Goal: Information Seeking & Learning: Learn about a topic

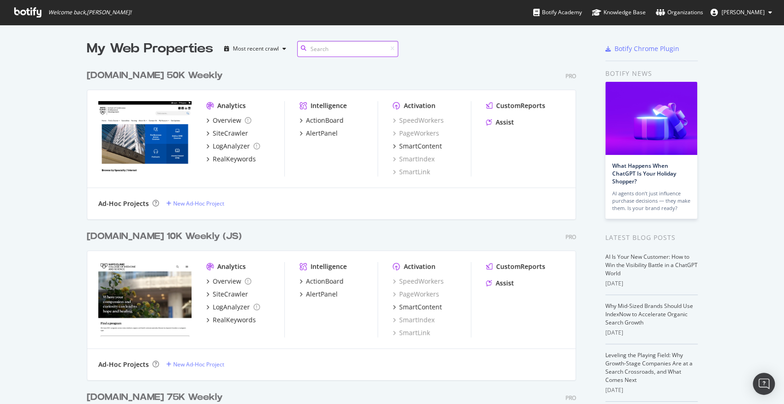
scroll to position [1304, 488]
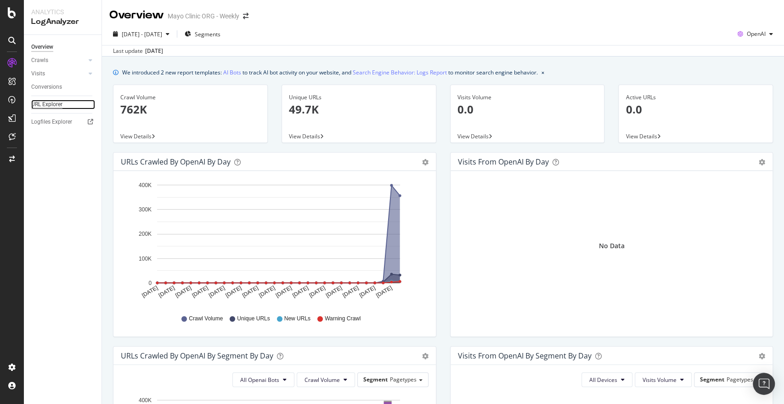
click at [56, 101] on div "URL Explorer" at bounding box center [46, 105] width 31 height 10
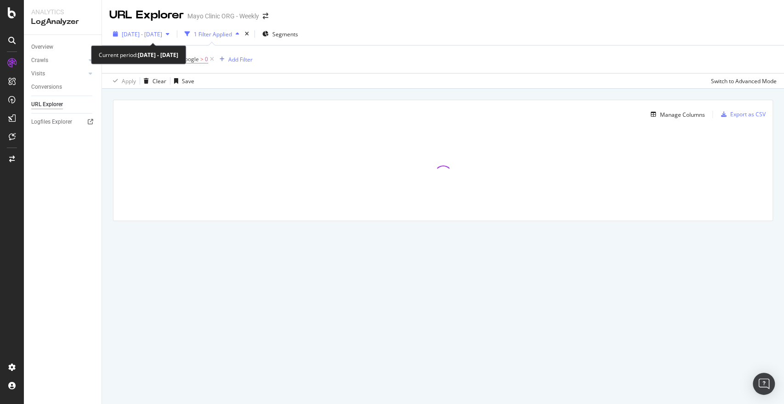
click at [162, 33] on span "2025 Jul. 18th - Aug. 16th" at bounding box center [142, 34] width 40 height 8
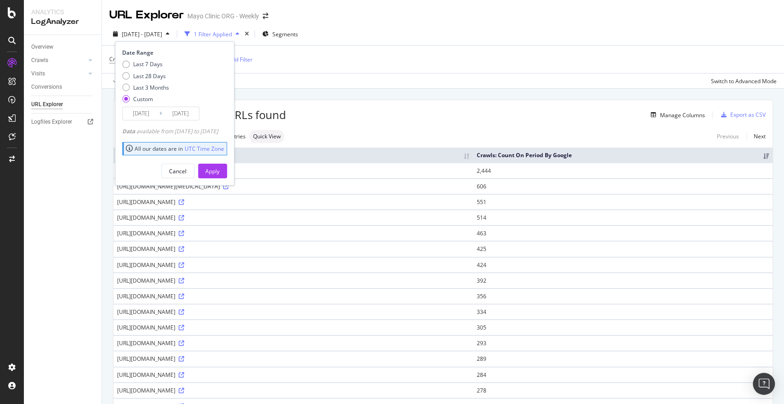
click at [144, 58] on div "Date Range Last 7 Days Last 28 Days Last 3 Months Custom 2025/07/18 Navigate fo…" at bounding box center [173, 85] width 102 height 72
click at [144, 65] on div "Last 7 Days" at bounding box center [147, 64] width 29 height 8
type input "2025/08/10"
click at [219, 169] on div "Apply" at bounding box center [212, 171] width 14 height 8
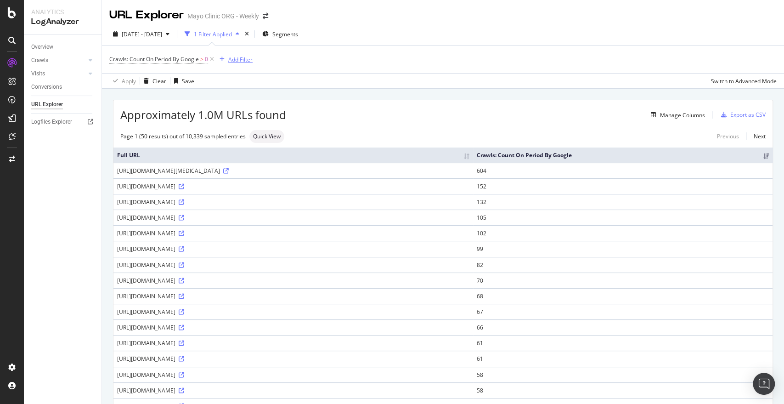
click at [248, 64] on button "Add Filter" at bounding box center [234, 59] width 37 height 11
drag, startPoint x: 657, startPoint y: 108, endPoint x: 672, endPoint y: 120, distance: 19.2
click at [672, 120] on div "Approximately 1.0M URLs found Manage Columns Export as CSV" at bounding box center [442, 111] width 659 height 22
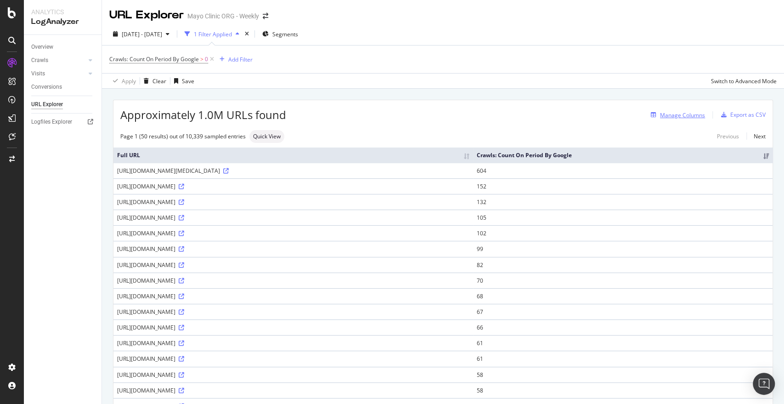
click at [660, 117] on div "Manage Columns" at bounding box center [682, 115] width 45 height 8
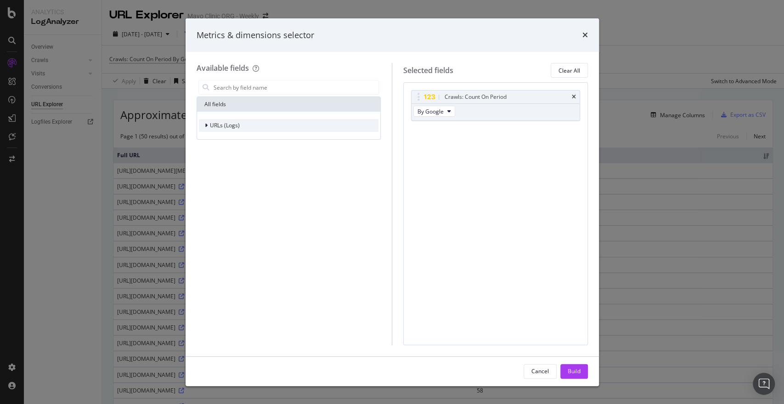
click at [224, 126] on span "URLs (Logs)" at bounding box center [225, 125] width 30 height 8
click at [432, 110] on span "By Google" at bounding box center [430, 111] width 26 height 8
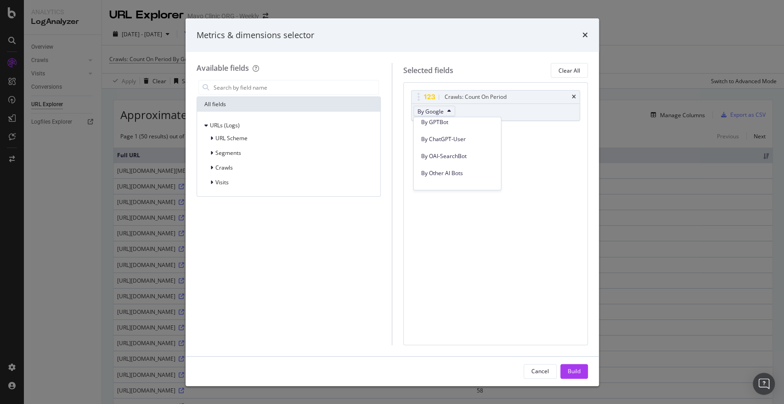
scroll to position [257, 0]
click at [433, 142] on span "By ChatGPT-User" at bounding box center [457, 143] width 73 height 8
click at [574, 370] on div "Build" at bounding box center [573, 371] width 13 height 8
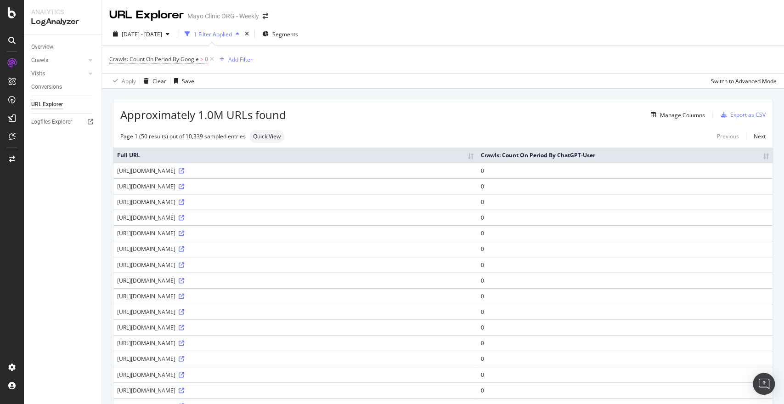
click at [757, 158] on th "Crawls: Count On Period By ChatGPT-User" at bounding box center [625, 154] width 296 height 15
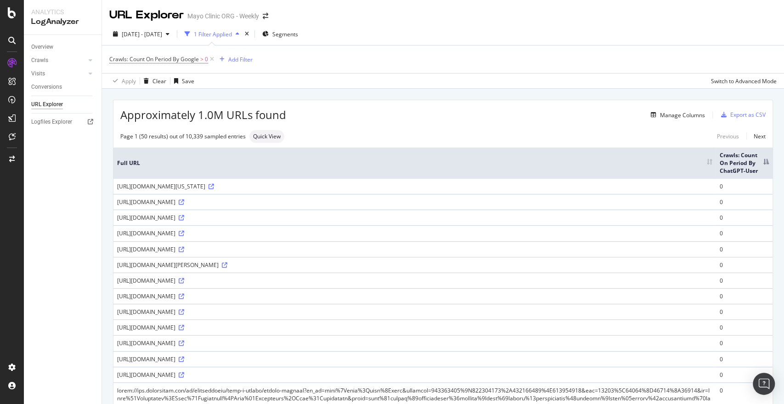
click at [729, 153] on th "Crawls: Count On Period By ChatGPT-User" at bounding box center [743, 162] width 57 height 31
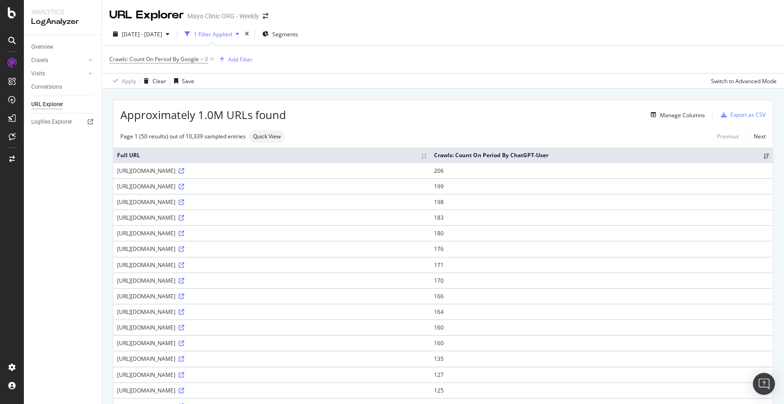
click at [147, 24] on div "2025 Aug. 10th - Aug. 16th 1 Filter Applied Segments Crawls: Count On Period By…" at bounding box center [443, 56] width 682 height 66
click at [140, 28] on div "2025 Aug. 10th - Aug. 16th" at bounding box center [141, 34] width 64 height 14
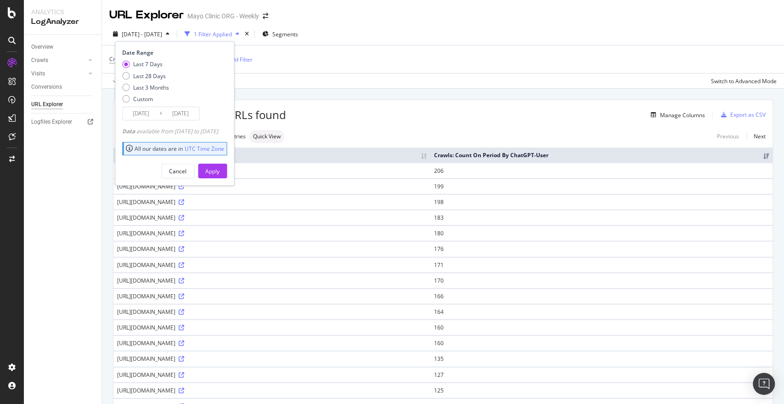
click at [148, 116] on input "2025/08/10" at bounding box center [141, 113] width 37 height 13
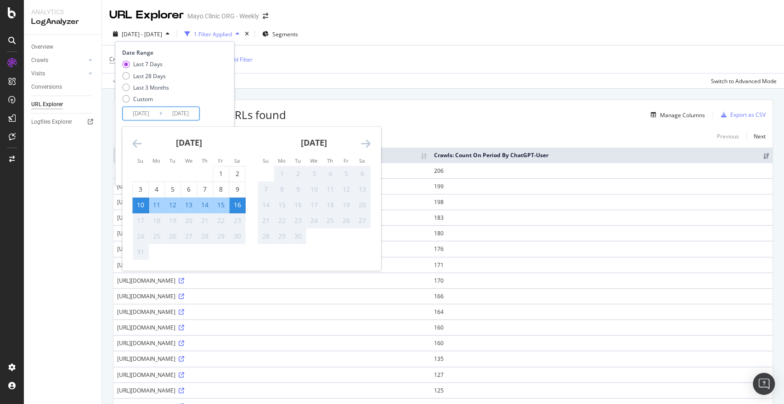
click at [238, 207] on div "16" at bounding box center [237, 204] width 16 height 9
type input "2025/08/16"
click at [241, 204] on div "16" at bounding box center [237, 204] width 16 height 9
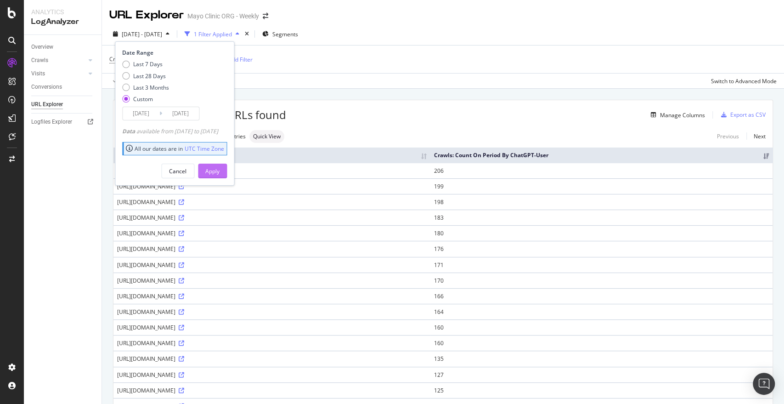
click at [219, 175] on div "Apply" at bounding box center [212, 171] width 14 height 14
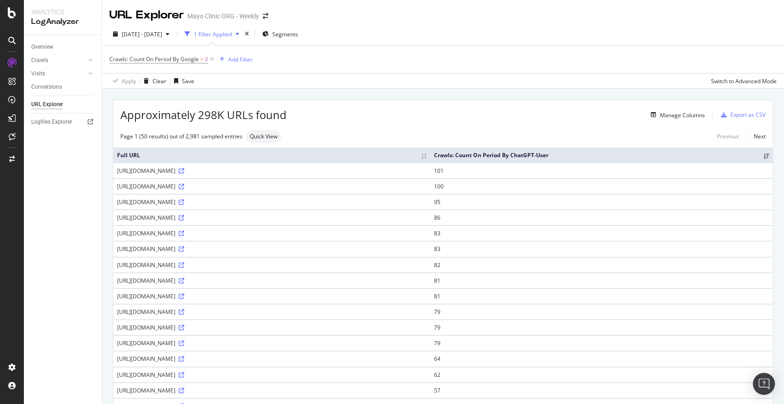
scroll to position [2, 0]
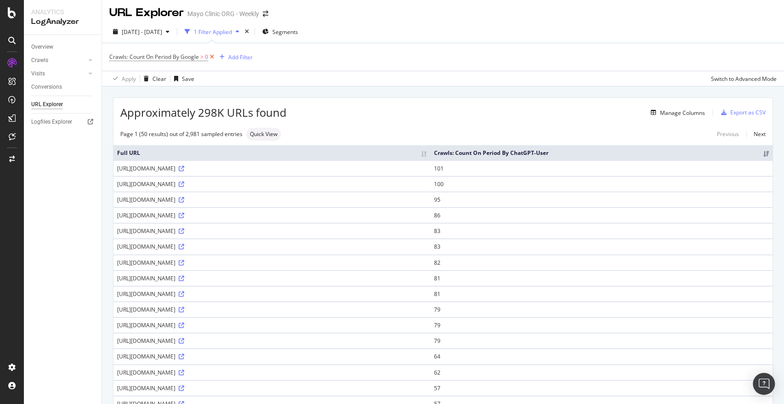
click at [211, 56] on icon at bounding box center [212, 56] width 8 height 9
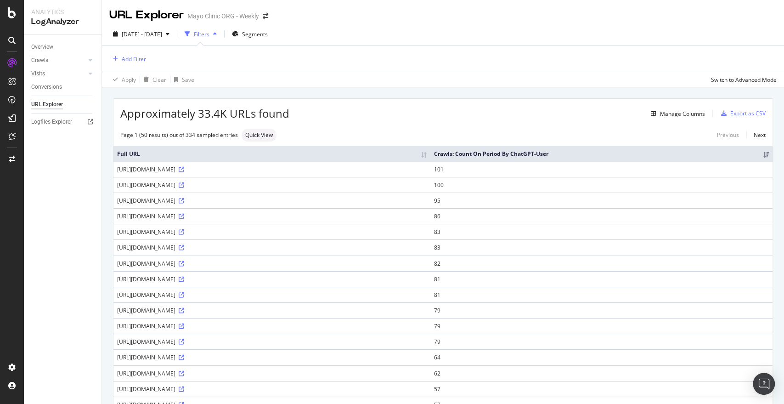
click at [308, 136] on div "Page 1 (50 results) out of 334 sampled entries Quick View Previous Next" at bounding box center [442, 135] width 659 height 13
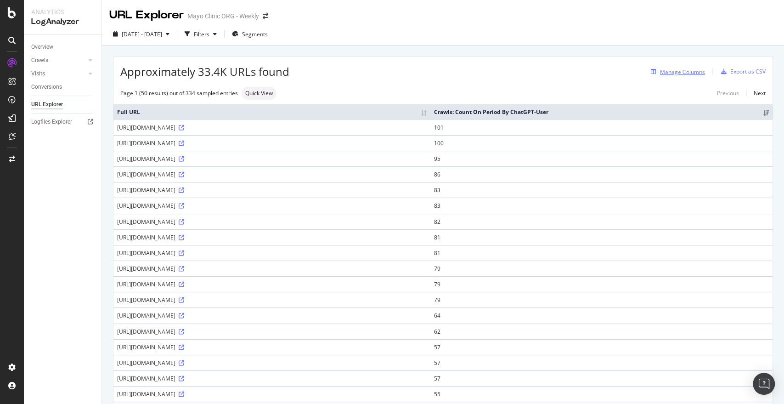
click at [673, 75] on div "Manage Columns" at bounding box center [682, 72] width 45 height 8
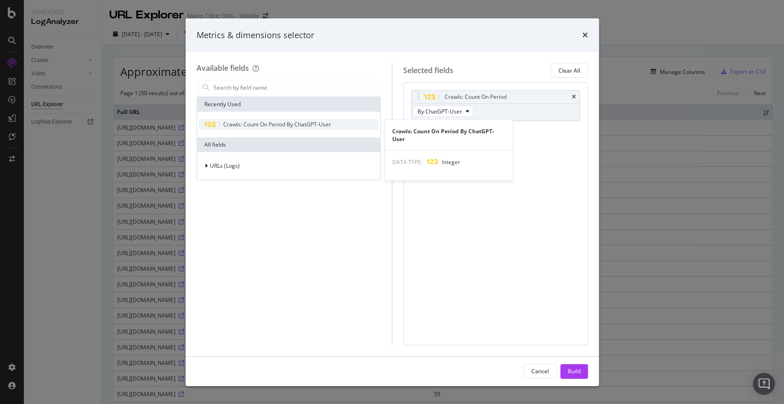
click at [250, 121] on span "Crawls: Count On Period By ChatGPT-User" at bounding box center [277, 124] width 108 height 8
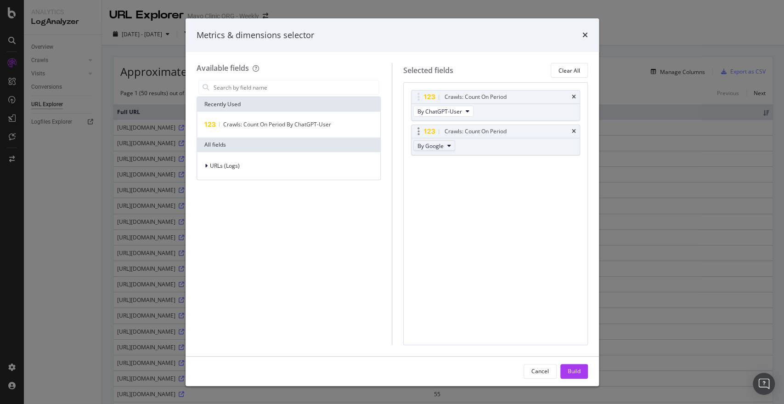
click at [441, 148] on span "By Google" at bounding box center [430, 146] width 26 height 8
click at [449, 176] on span "By PerplexityBot" at bounding box center [457, 176] width 73 height 8
click at [449, 176] on div "Crawls: Count On Period By ChatGPT-User Crawls: Count On Period By PerplexityBo…" at bounding box center [495, 213] width 185 height 262
click at [587, 34] on icon "times" at bounding box center [585, 34] width 6 height 7
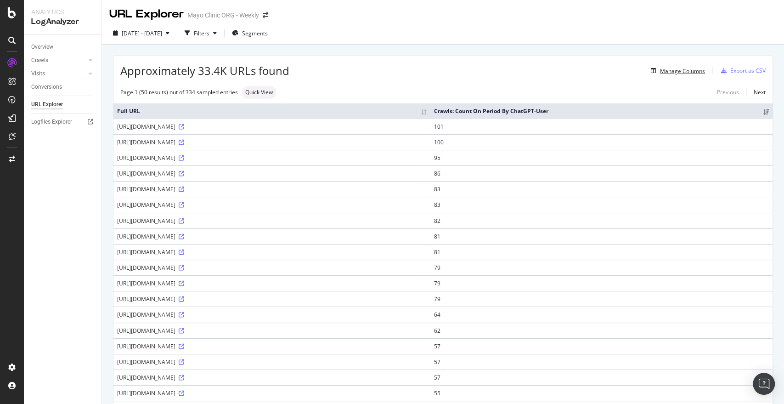
scroll to position [0, 0]
click at [268, 28] on div "Segments" at bounding box center [250, 34] width 36 height 14
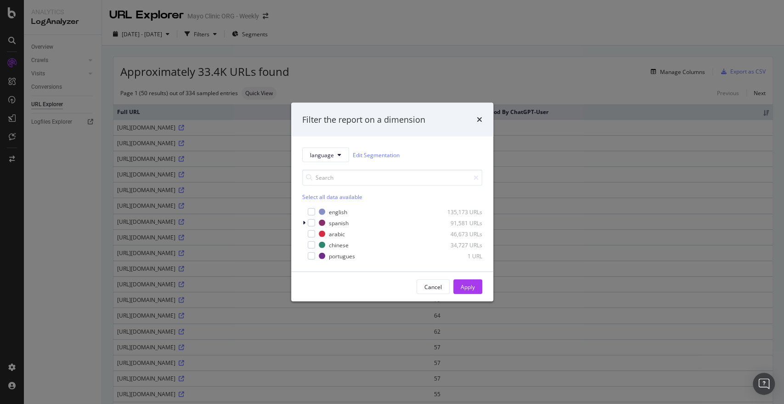
click at [278, 36] on div "Filter the report on a dimension language Edit Segmentation Select all data ava…" at bounding box center [392, 202] width 784 height 404
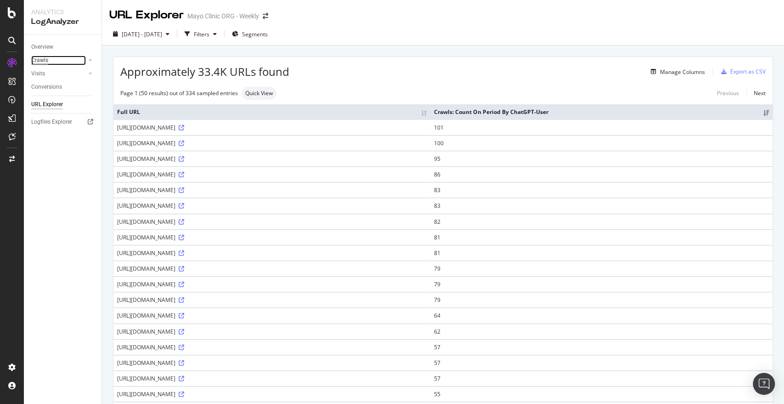
click at [45, 62] on div "Crawls" at bounding box center [39, 61] width 17 height 10
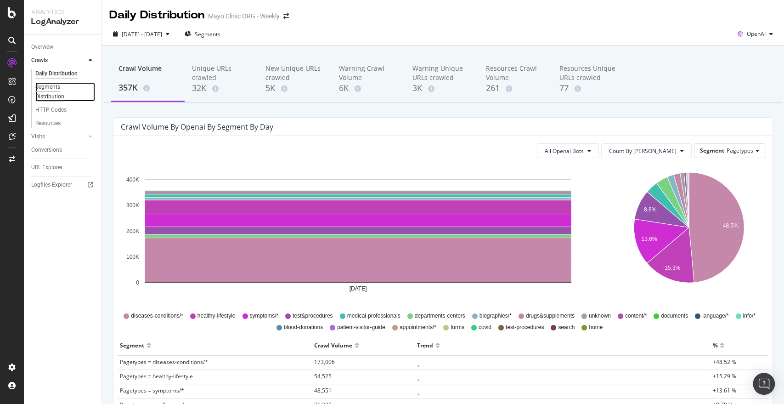
click at [49, 93] on div "Segments Distribution" at bounding box center [60, 91] width 51 height 19
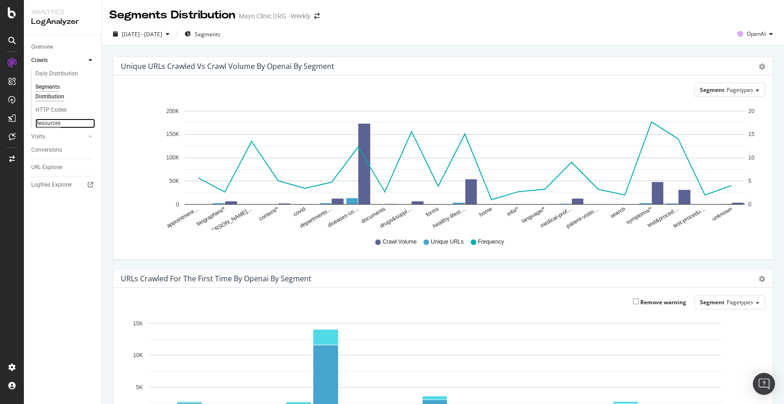
click at [55, 122] on div "Resources" at bounding box center [47, 123] width 25 height 10
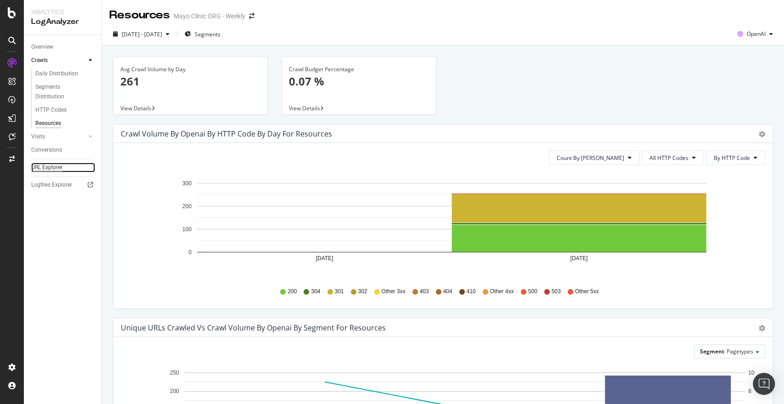
click at [38, 164] on div "URL Explorer" at bounding box center [46, 168] width 31 height 10
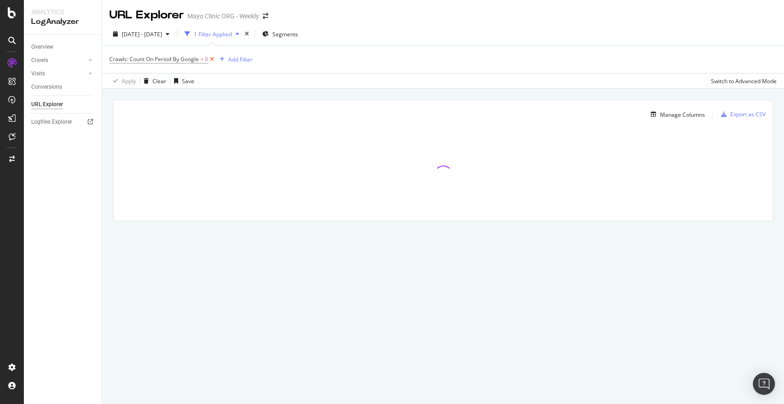
click at [212, 59] on icon at bounding box center [212, 59] width 8 height 9
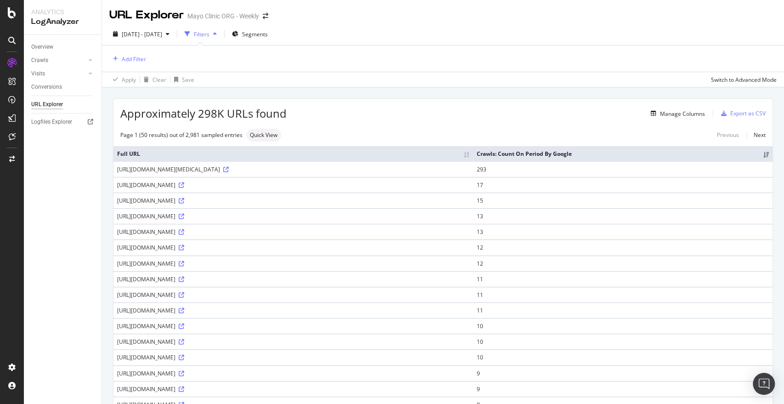
drag, startPoint x: 284, startPoint y: 170, endPoint x: 118, endPoint y: 169, distance: 166.2
click at [118, 169] on div "https://www.mayoclinic.org/coronavirus-covid-19/public-guidance" at bounding box center [293, 169] width 352 height 8
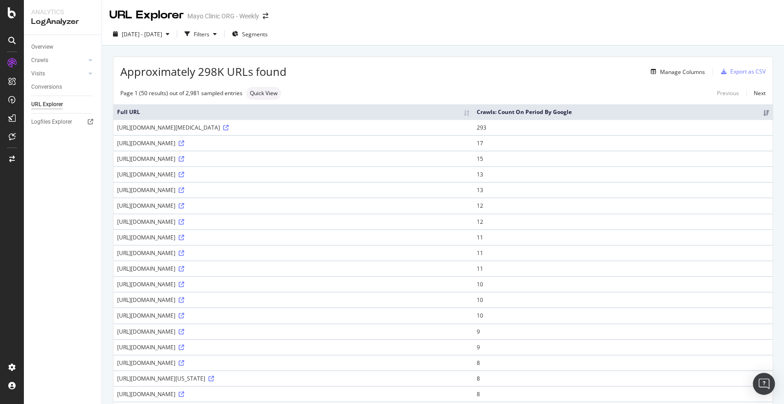
copy div "https://www.mayoclinic.org/coronavirus-covid-19/public-guidance"
click at [209, 36] on div "Filters" at bounding box center [202, 34] width 16 height 8
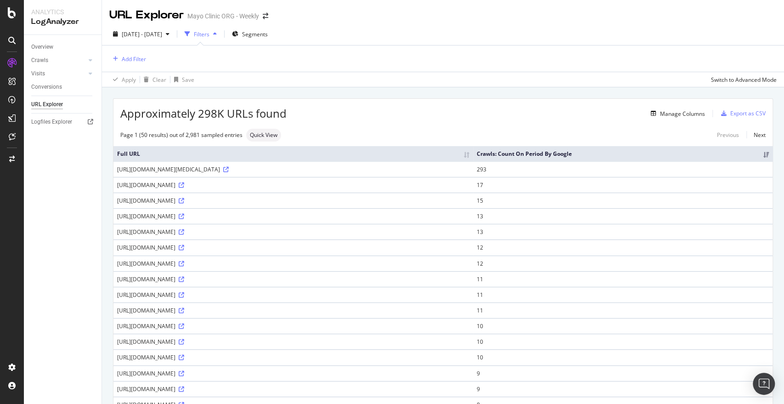
click at [133, 66] on div "Add Filter" at bounding box center [442, 58] width 667 height 26
click at [149, 58] on div "Add Filter" at bounding box center [442, 58] width 667 height 26
click at [127, 60] on div "Add Filter" at bounding box center [134, 59] width 24 height 8
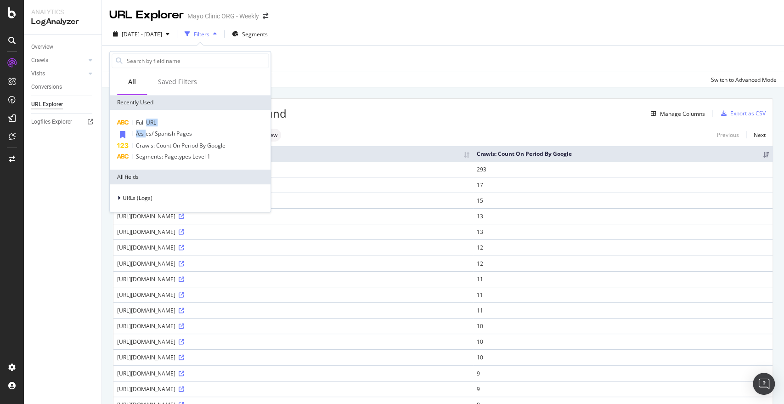
drag, startPoint x: 146, startPoint y: 129, endPoint x: 147, endPoint y: 114, distance: 14.8
click at [147, 114] on div "Full URL /es-es/ Spanish Pages Crawls: Count On Period By Google Segments: Page…" at bounding box center [190, 140] width 161 height 60
click at [168, 120] on div "Full URL" at bounding box center [190, 122] width 157 height 11
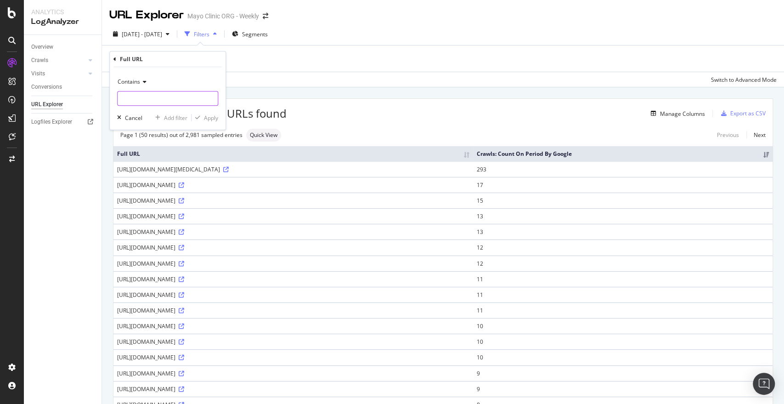
click at [156, 102] on input "text" at bounding box center [168, 98] width 100 height 15
paste input "https://www.mayoclinic.org/coronavirus-covid-19/public-guidance"
type input "https://www.mayoclinic.org/coronavirus-covid-19/public-guidance"
click at [208, 115] on div "Apply" at bounding box center [211, 118] width 14 height 8
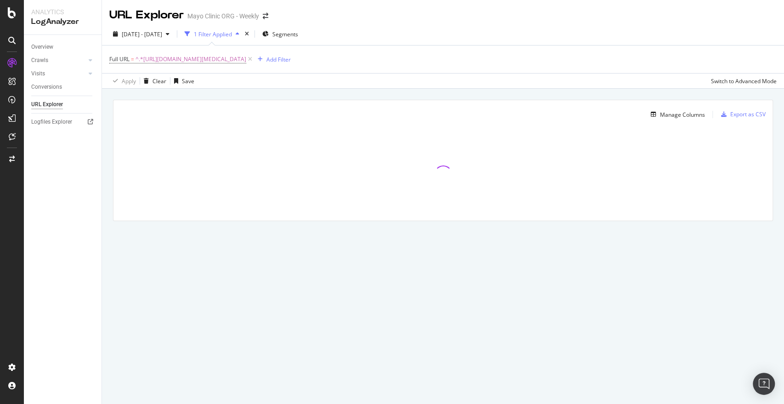
click at [314, 85] on div "Apply Clear Save Switch to Advanced Mode" at bounding box center [443, 80] width 682 height 15
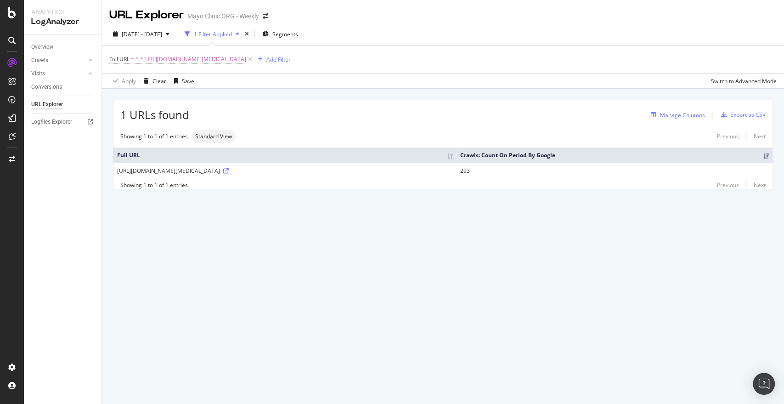
click at [679, 115] on div "Manage Columns" at bounding box center [682, 115] width 45 height 8
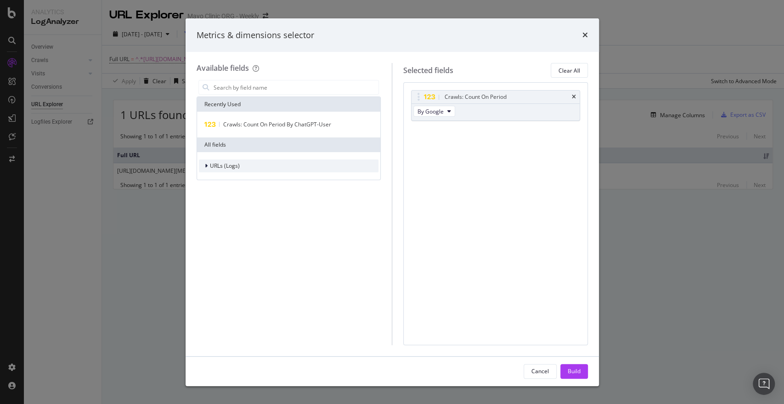
click at [241, 168] on div "URLs (Logs)" at bounding box center [289, 165] width 180 height 13
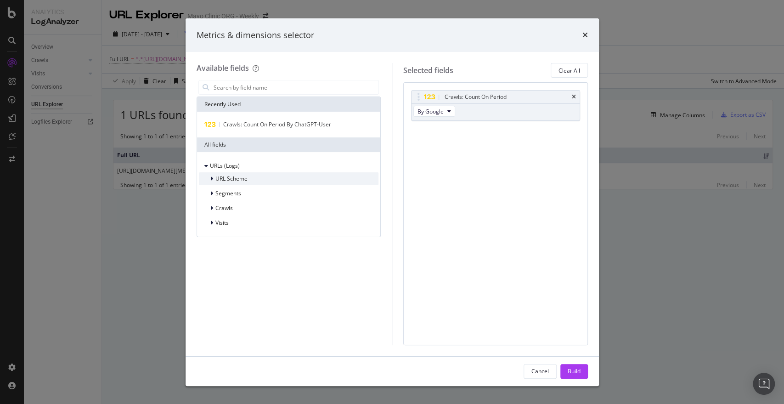
click at [237, 181] on span "URL Scheme" at bounding box center [231, 178] width 32 height 8
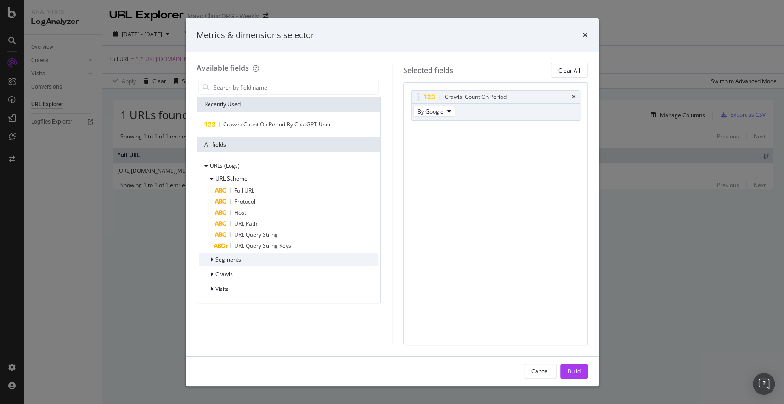
click at [229, 260] on span "Segments" at bounding box center [228, 259] width 26 height 8
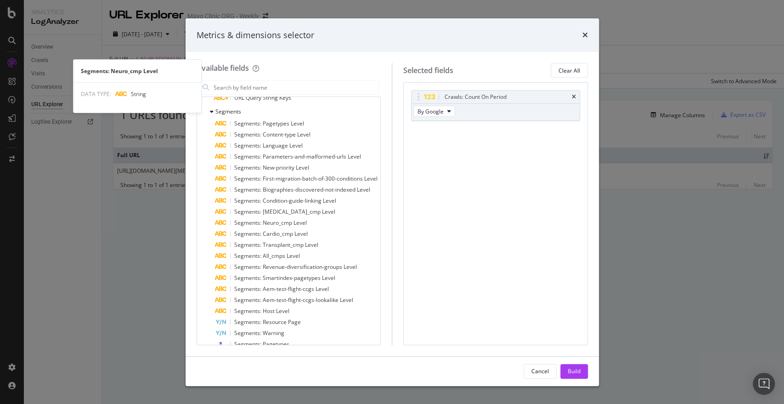
scroll to position [393, 0]
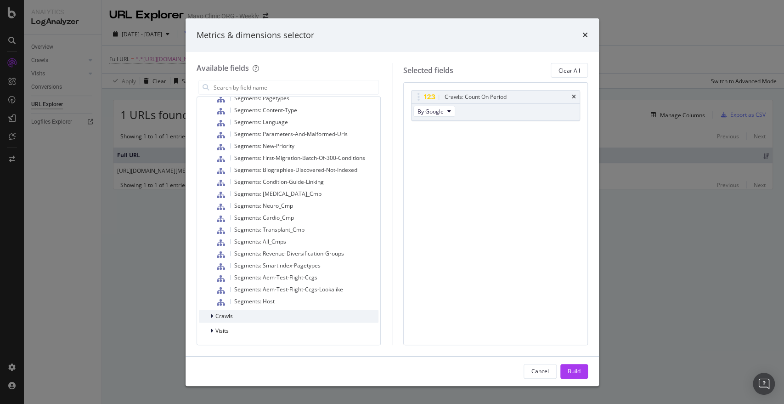
click at [219, 315] on span "Crawls" at bounding box center [223, 316] width 17 height 8
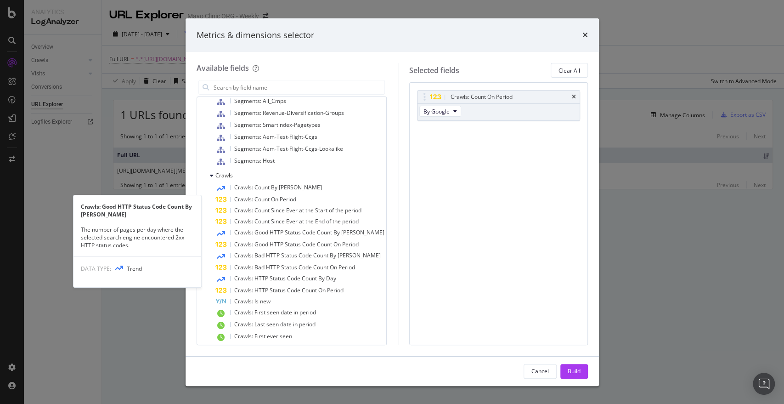
scroll to position [566, 0]
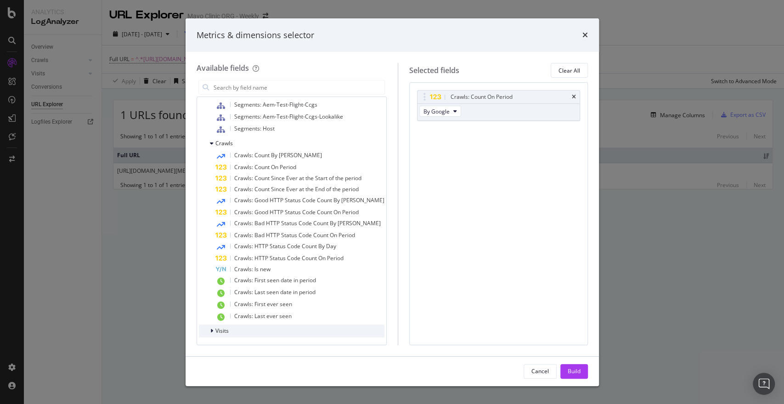
click at [229, 329] on div "Visits" at bounding box center [291, 330] width 185 height 13
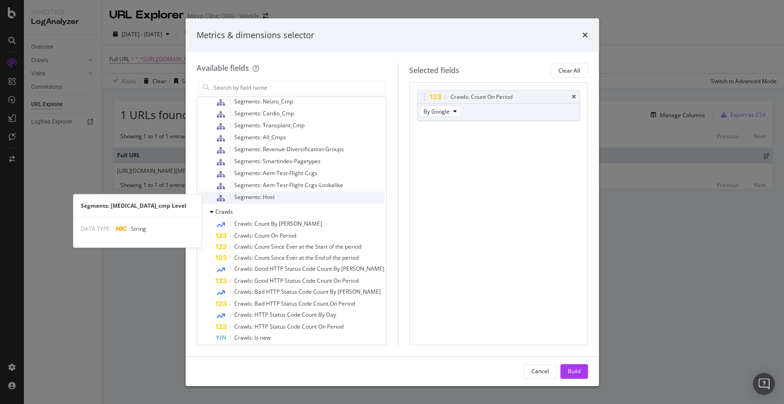
scroll to position [0, 0]
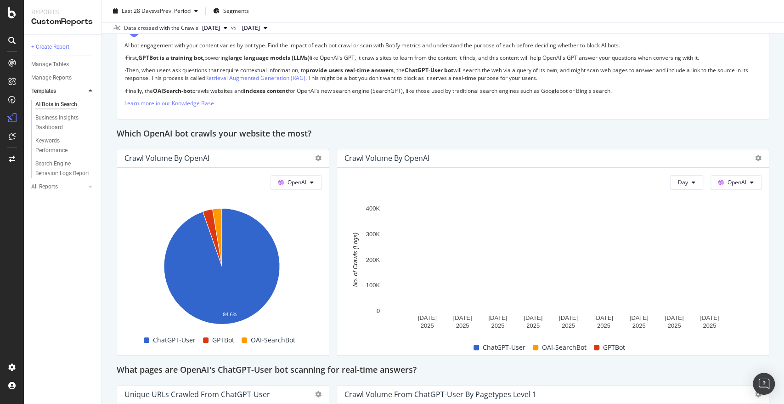
scroll to position [684, 0]
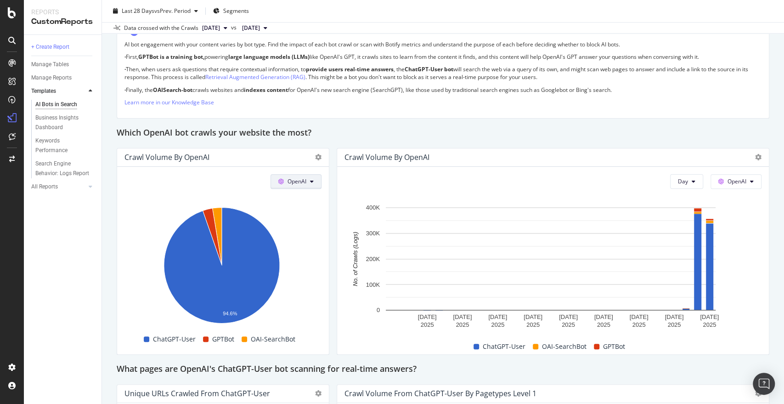
click at [283, 177] on span at bounding box center [282, 181] width 9 height 8
click at [293, 217] on span "Bing" at bounding box center [307, 216] width 34 height 8
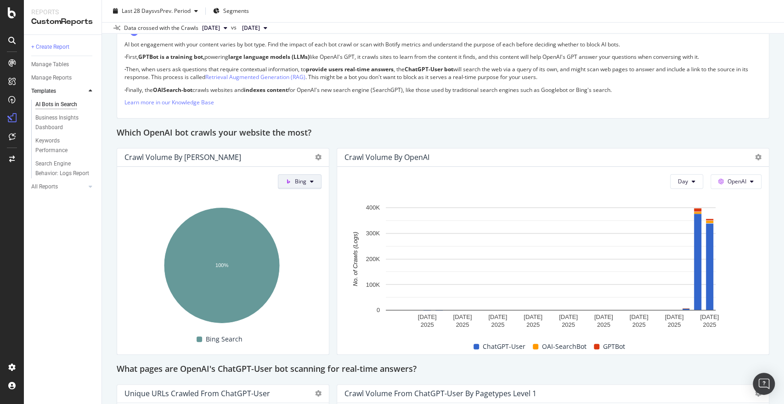
click at [297, 183] on span "Bing" at bounding box center [300, 181] width 11 height 8
click at [309, 246] on span "Other AI Bots" at bounding box center [315, 250] width 34 height 8
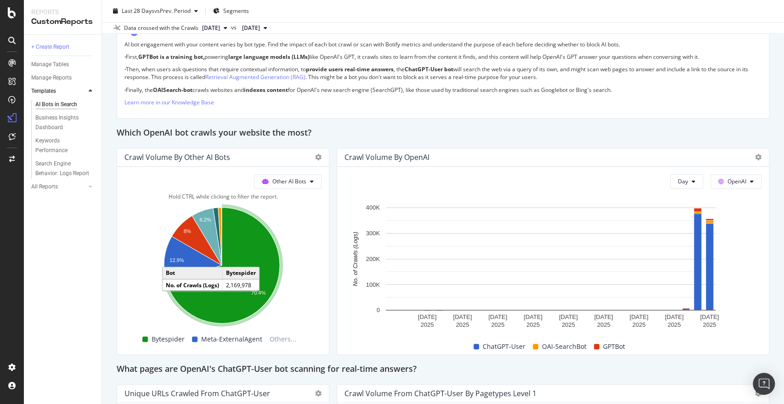
click at [230, 212] on icon "A chart." at bounding box center [222, 265] width 113 height 116
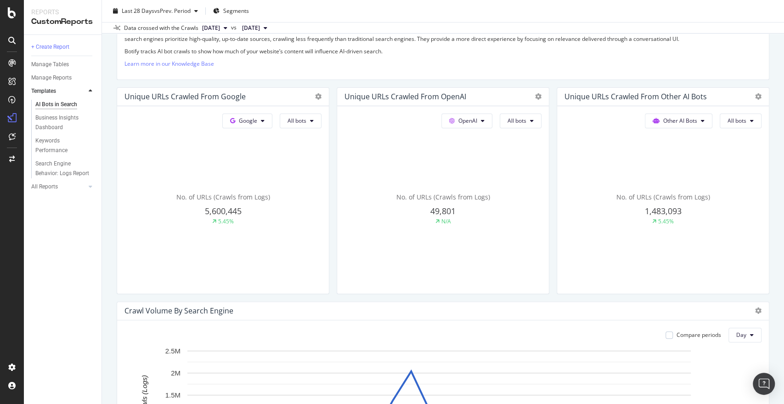
scroll to position [164, 0]
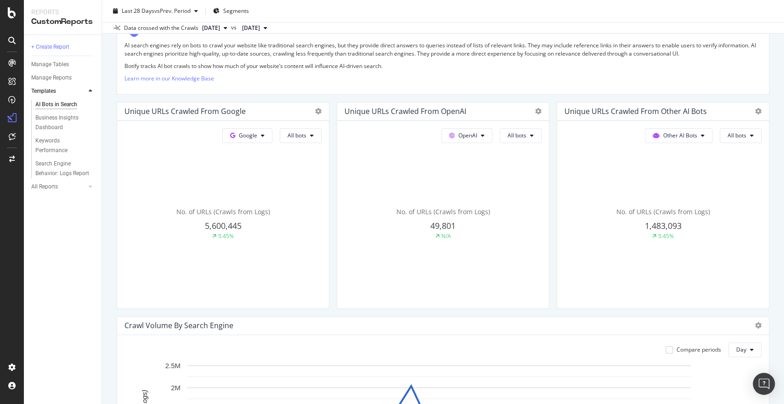
click at [220, 27] on span "2025 Aug. 13th" at bounding box center [211, 28] width 18 height 8
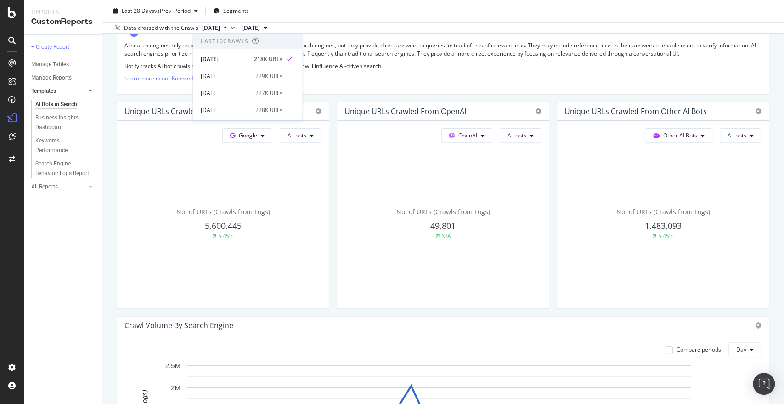
click at [260, 29] on span "2025 Jul. 16th" at bounding box center [251, 28] width 18 height 8
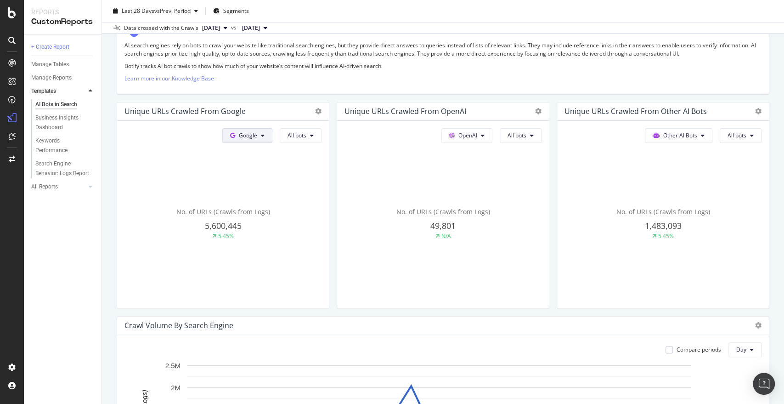
click at [253, 134] on span "Google" at bounding box center [248, 135] width 18 height 8
click at [249, 162] on div "Bing" at bounding box center [252, 168] width 63 height 17
click at [247, 164] on div at bounding box center [222, 223] width 197 height 154
click at [251, 132] on span "Bing" at bounding box center [251, 135] width 11 height 8
click at [144, 221] on div "357,630" at bounding box center [222, 226] width 197 height 12
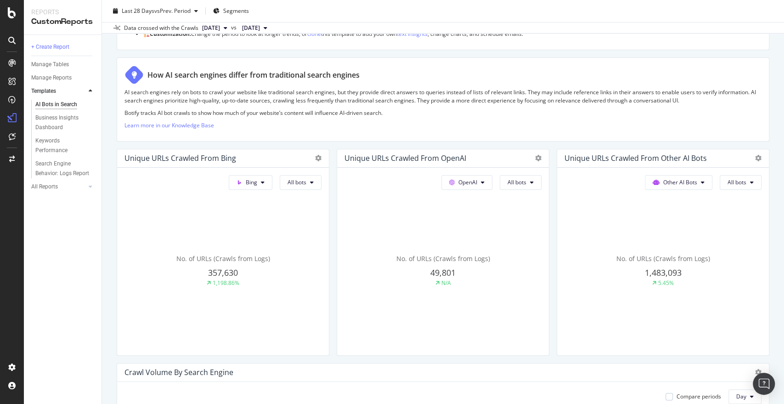
scroll to position [118, 0]
click at [238, 271] on span "49,801" at bounding box center [223, 272] width 30 height 11
click at [272, 186] on button "OpenAI" at bounding box center [251, 182] width 44 height 15
click at [321, 274] on div "49,801" at bounding box center [222, 273] width 197 height 12
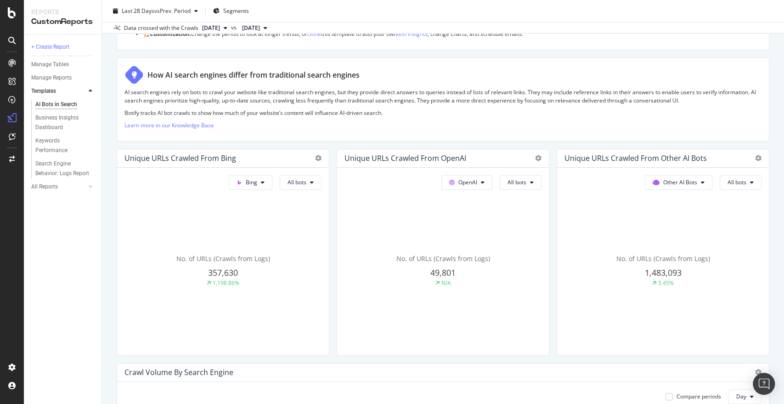
click at [238, 268] on span "49,801" at bounding box center [223, 272] width 30 height 11
click at [238, 272] on span "49,801" at bounding box center [223, 272] width 30 height 11
click at [329, 158] on div "Unique URLs Crawled from OpenAI" at bounding box center [223, 158] width 212 height 18
click at [321, 153] on div at bounding box center [315, 157] width 11 height 9
click at [321, 186] on button "All bots" at bounding box center [301, 182] width 42 height 15
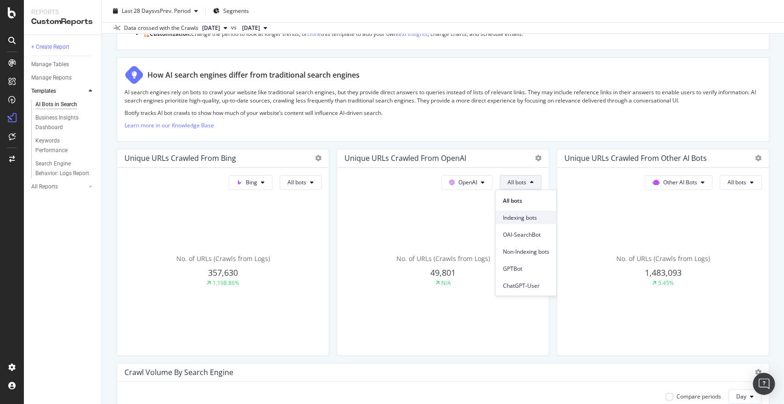
click at [514, 223] on div "Indexing bots" at bounding box center [525, 216] width 61 height 13
click at [306, 182] on span "Indexing bots" at bounding box center [296, 182] width 19 height 8
click at [503, 235] on span "OAI-SearchBot" at bounding box center [510, 234] width 46 height 8
click at [306, 180] on span "OAI-SearchBot" at bounding box center [296, 182] width 19 height 8
click at [504, 262] on div "GPTBot" at bounding box center [507, 267] width 61 height 13
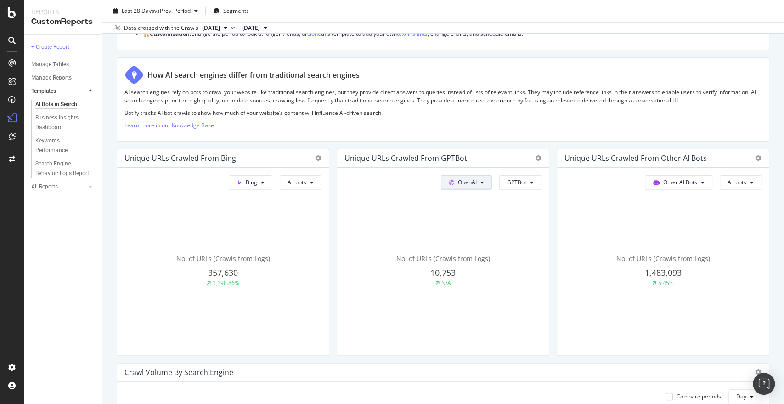
click at [257, 178] on span "OpenAI" at bounding box center [251, 182] width 11 height 8
click at [321, 186] on button "GPTBot" at bounding box center [301, 182] width 42 height 15
click at [518, 205] on div "All bots" at bounding box center [524, 199] width 61 height 13
click at [321, 186] on button "All bots" at bounding box center [301, 182] width 42 height 15
click at [532, 287] on span "ChatGPT-User" at bounding box center [525, 285] width 46 height 8
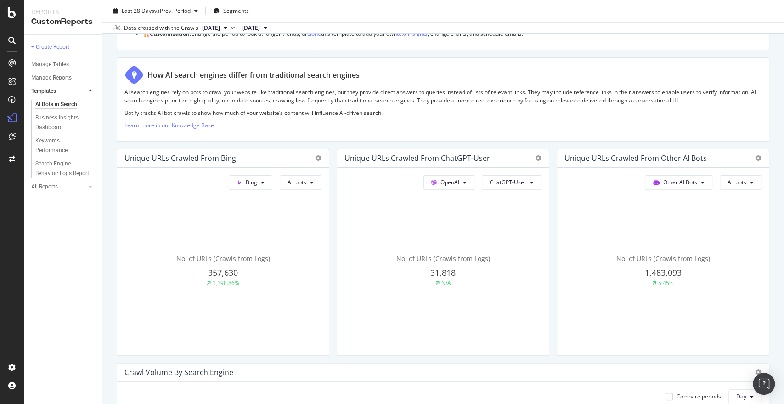
scroll to position [221, 0]
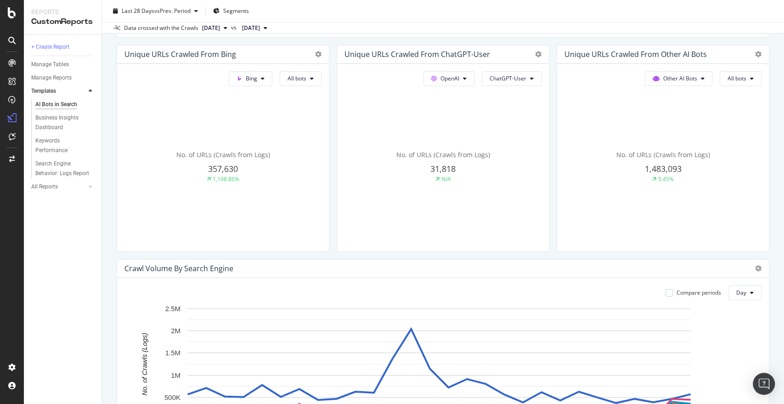
click at [321, 196] on div "No. of URLs (Crawls from Logs) 31,818 N/A" at bounding box center [222, 167] width 197 height 154
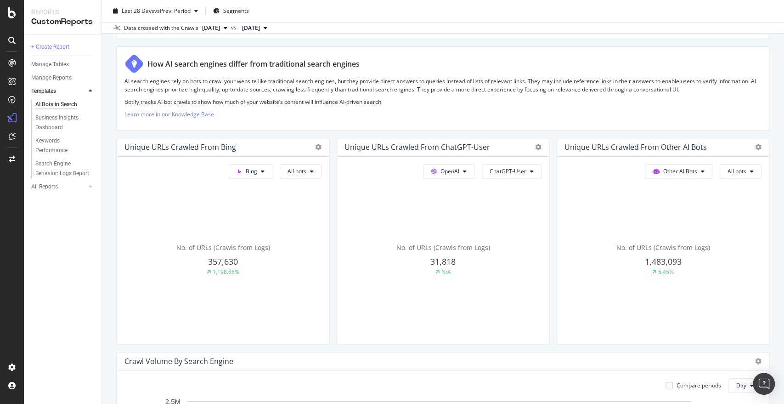
scroll to position [155, 0]
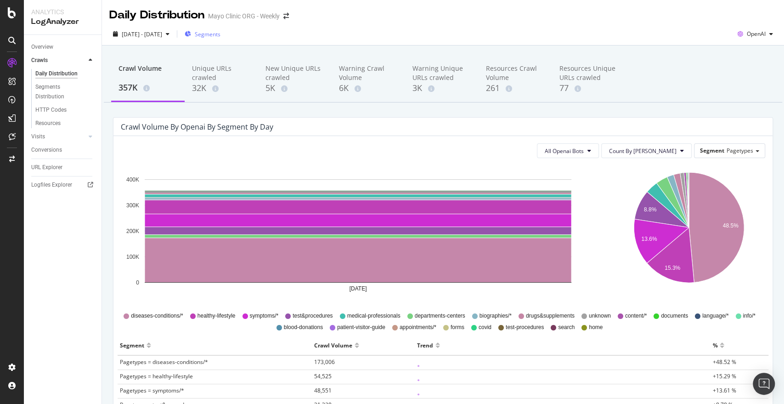
click at [220, 29] on div "Segments" at bounding box center [203, 34] width 36 height 14
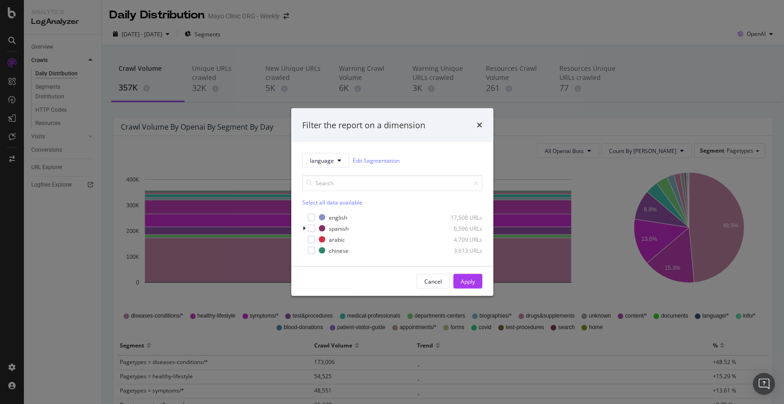
click at [236, 82] on div "Filter the report on a dimension language Edit Segmentation Select all data ava…" at bounding box center [392, 202] width 784 height 404
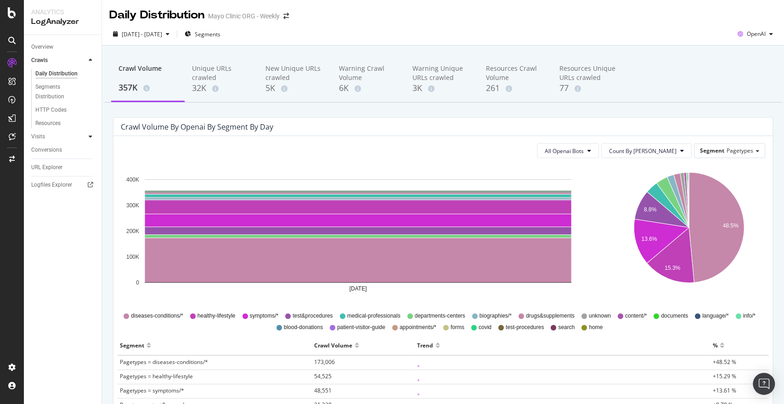
click at [90, 137] on icon at bounding box center [91, 137] width 4 height 6
click at [75, 71] on link "Visits" at bounding box center [58, 74] width 55 height 10
